Goal: Task Accomplishment & Management: Manage account settings

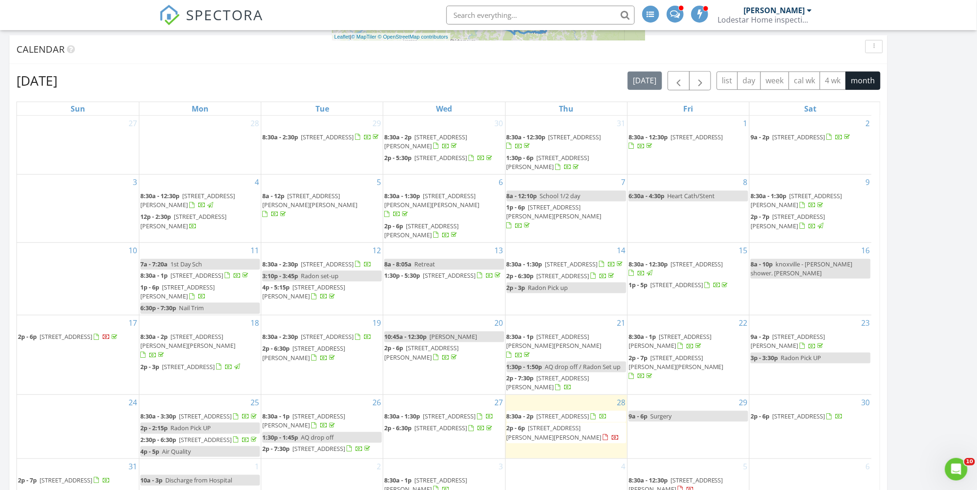
scroll to position [18, 0]
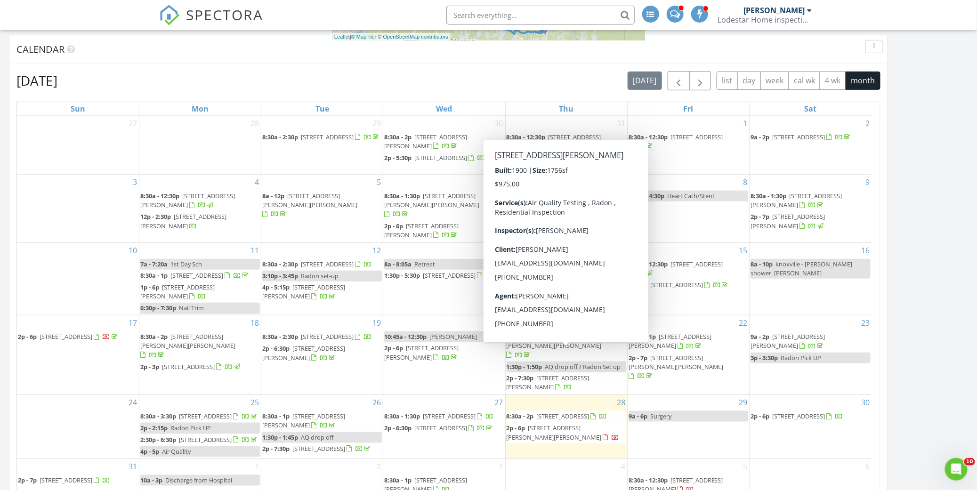
drag, startPoint x: 576, startPoint y: 359, endPoint x: 574, endPoint y: 354, distance: 5.7
click at [574, 374] on span "[STREET_ADDRESS][PERSON_NAME]" at bounding box center [548, 382] width 83 height 17
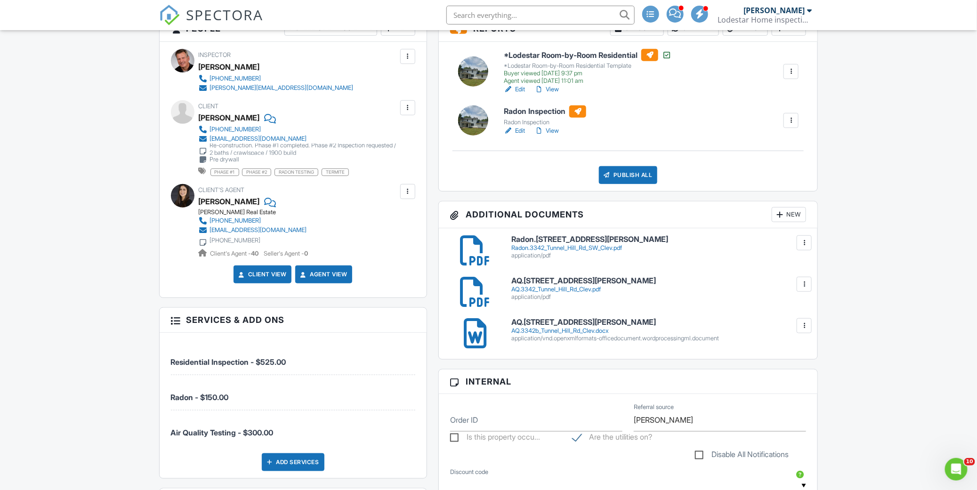
click at [552, 331] on div "AQ.3342b_Tunnel_Hill_Rd_Clev.docx" at bounding box center [658, 331] width 295 height 8
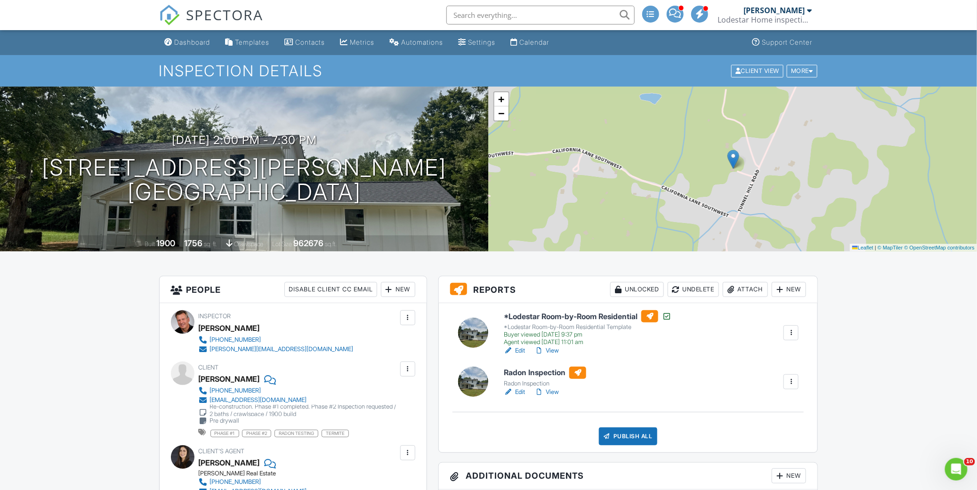
click at [190, 40] on div "Dashboard" at bounding box center [193, 42] width 36 height 8
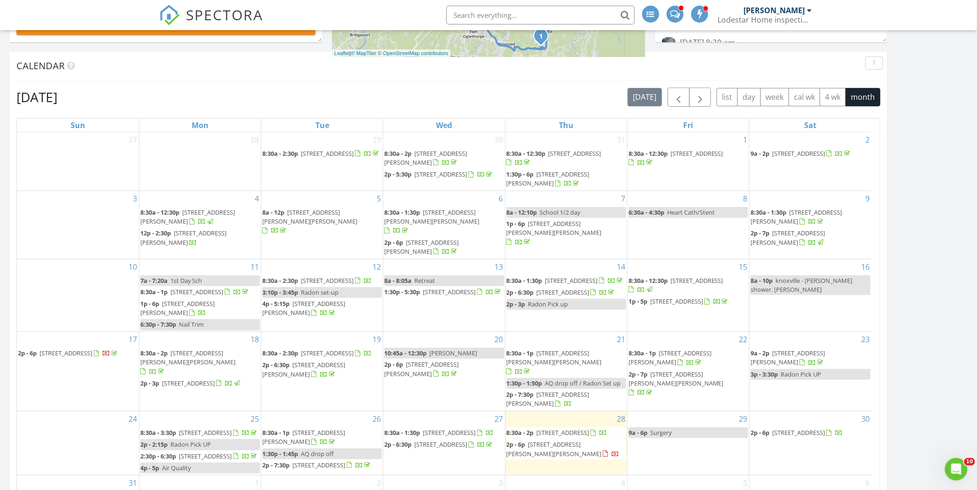
scroll to position [366, 0]
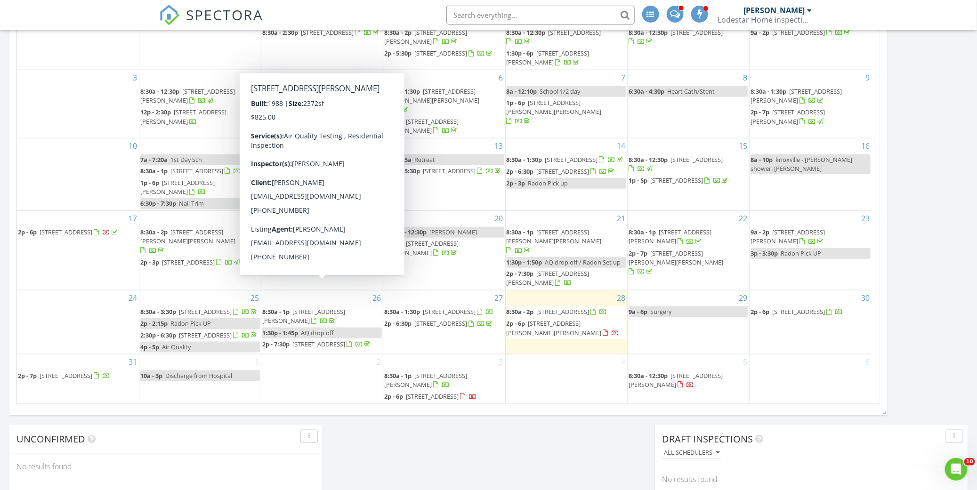
click at [312, 307] on span "[STREET_ADDRESS][PERSON_NAME]" at bounding box center [303, 315] width 83 height 17
